Goal: Task Accomplishment & Management: Manage account settings

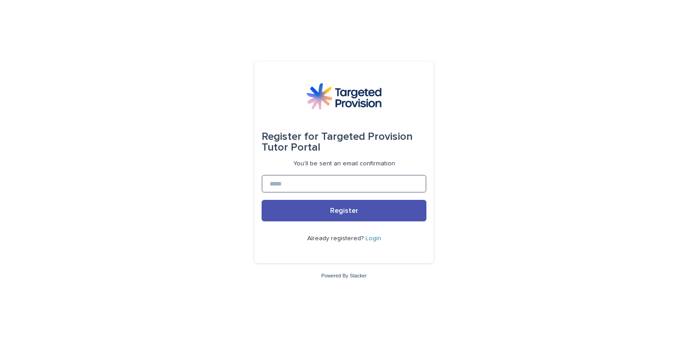
click at [374, 180] on input at bounding box center [344, 184] width 165 height 18
type input "**********"
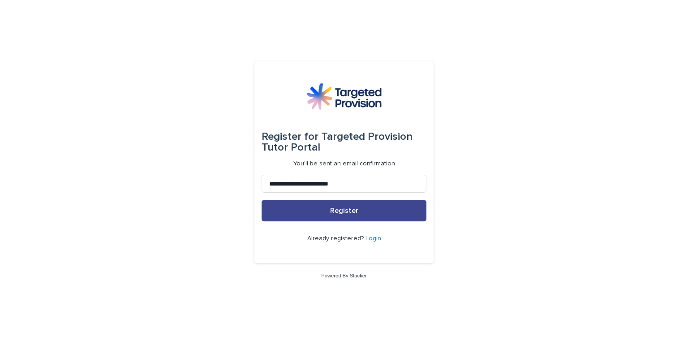
click at [356, 215] on button "Register" at bounding box center [344, 210] width 165 height 21
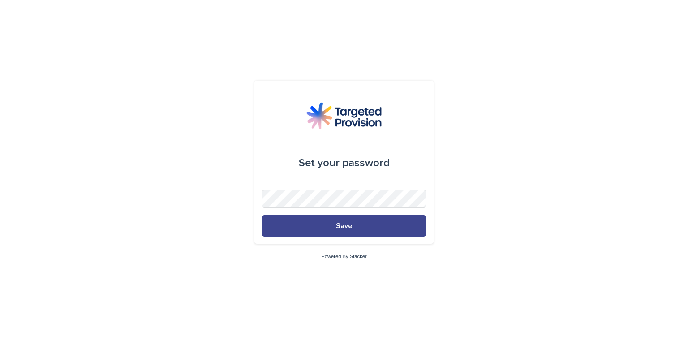
click at [342, 222] on span "Save" at bounding box center [344, 225] width 16 height 7
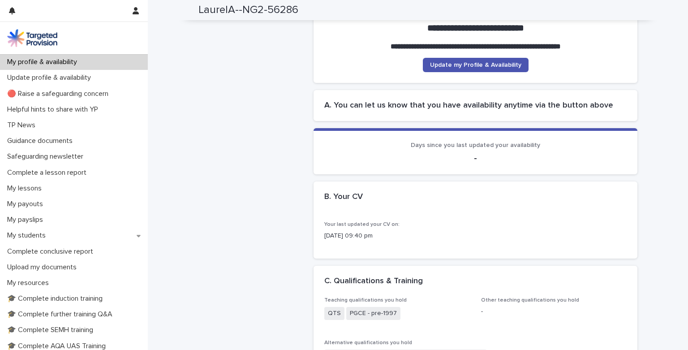
scroll to position [130, 0]
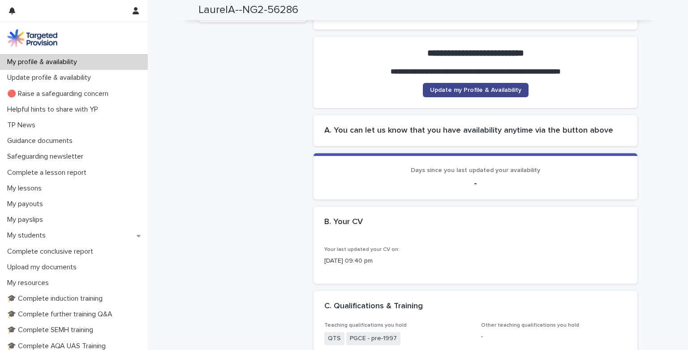
click at [443, 97] on link "Update my Profile & Availability" at bounding box center [476, 90] width 106 height 14
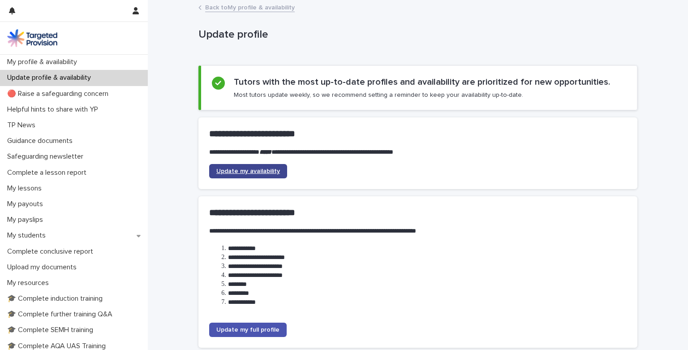
click at [269, 168] on span "Update my availability" at bounding box center [248, 171] width 64 height 6
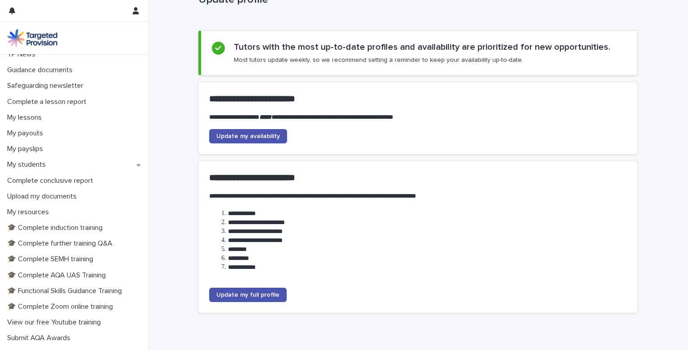
scroll to position [64, 0]
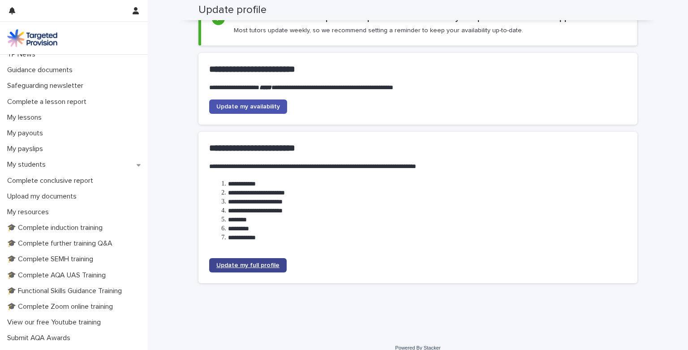
click at [255, 266] on span "Update my full profile" at bounding box center [247, 265] width 63 height 6
click at [83, 73] on div "Guidance documents" at bounding box center [74, 70] width 148 height 16
